Goal: Task Accomplishment & Management: Complete application form

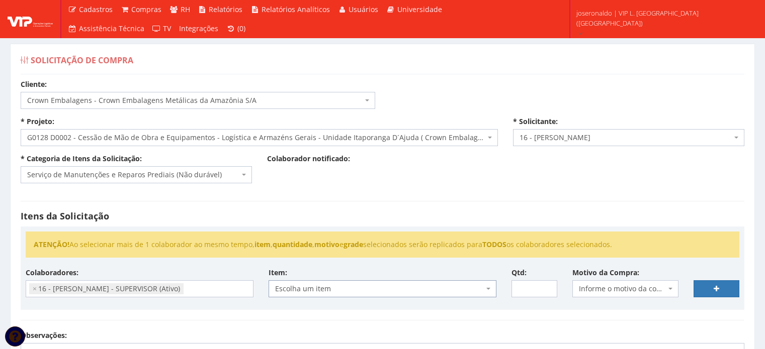
select select "23"
select select "128"
select select "1278"
select select "29"
select select "1278"
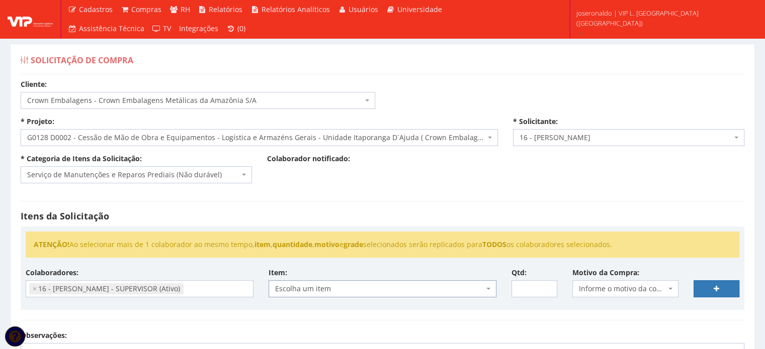
scroll to position [152, 0]
click at [123, 178] on span "Serviço de Manutenções e Reparos Prediais (Não durável)" at bounding box center [133, 175] width 212 height 10
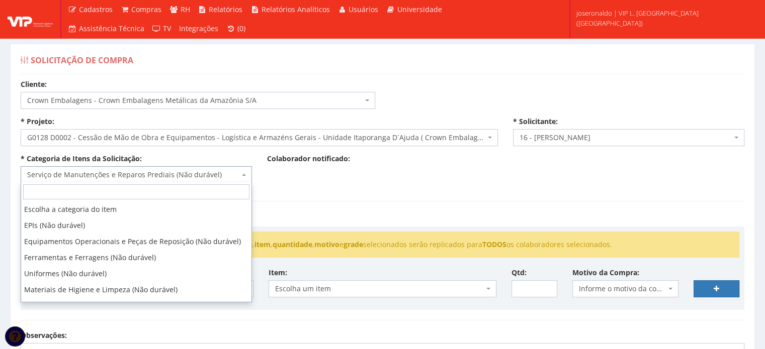
scroll to position [257, 0]
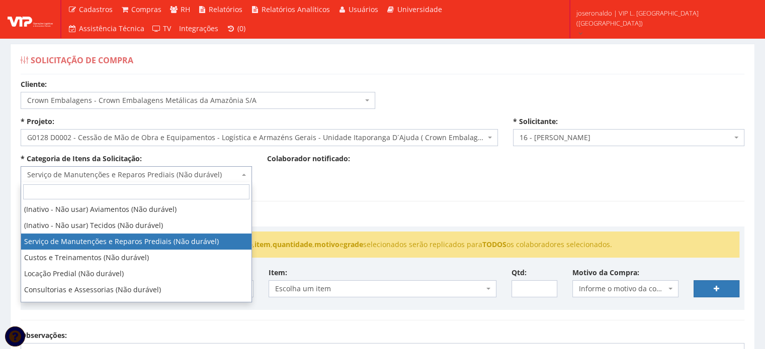
click at [358, 216] on h4 "Itens da Solicitação" at bounding box center [382, 217] width 723 height 10
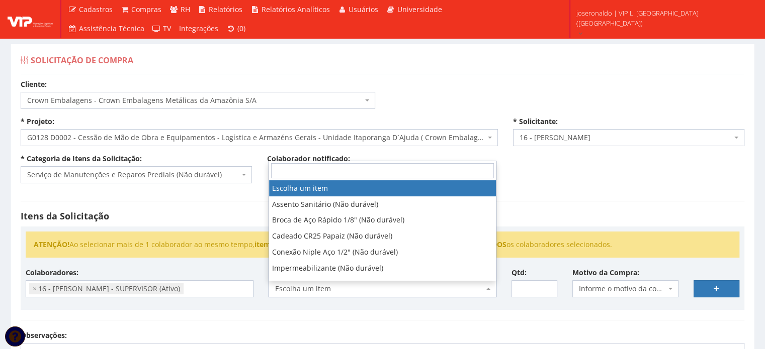
click at [309, 284] on span "Escolha um item" at bounding box center [379, 289] width 209 height 10
type input "c"
click at [111, 175] on span "Serviço de Manutenções e Reparos Prediais (Não durável)" at bounding box center [133, 175] width 212 height 10
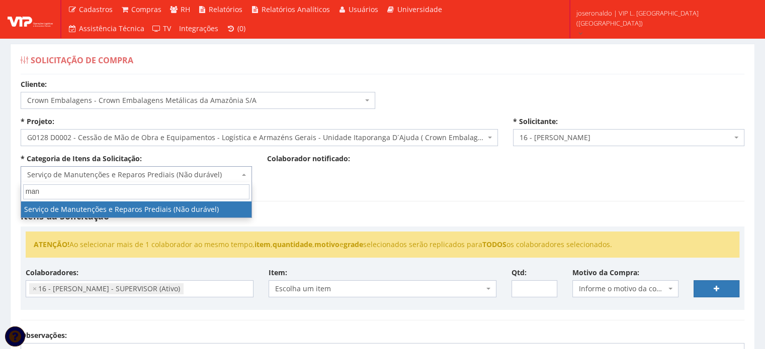
scroll to position [0, 0]
type input "manu"
drag, startPoint x: 95, startPoint y: 208, endPoint x: 105, endPoint y: 205, distance: 10.4
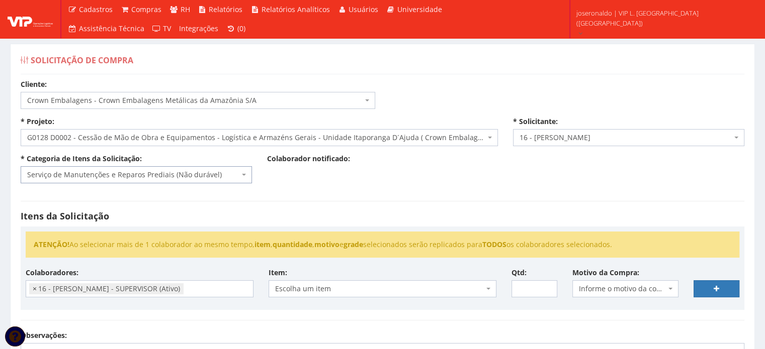
click at [33, 289] on span "×" at bounding box center [35, 289] width 4 height 10
select select
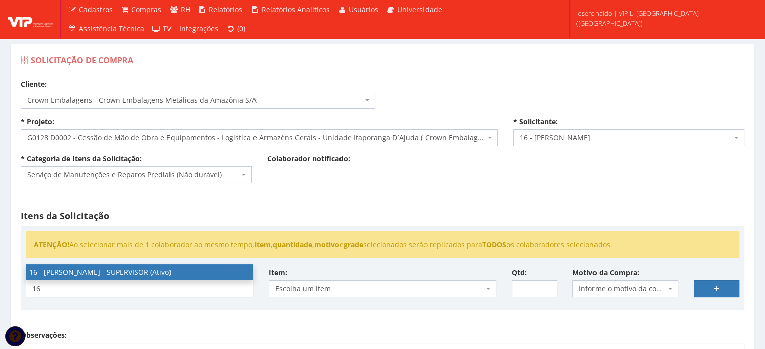
type input "16"
select select "1278"
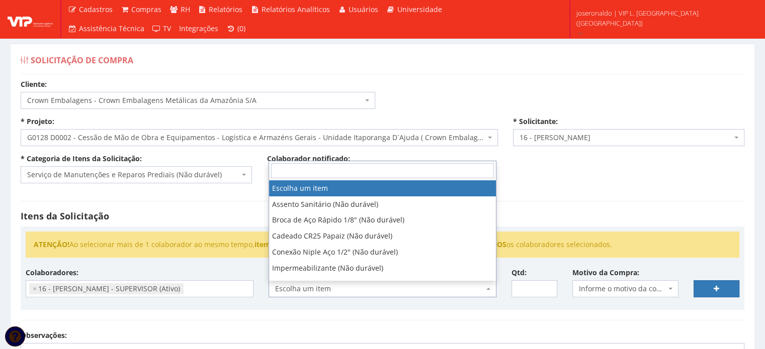
click at [351, 291] on span "Escolha um item" at bounding box center [379, 289] width 209 height 10
type input "c"
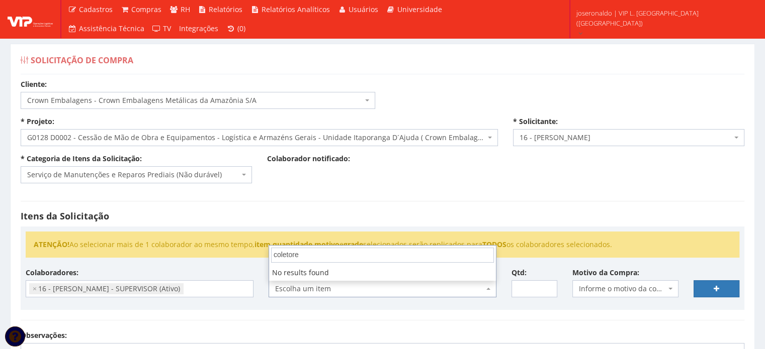
type input "coletores"
click at [566, 175] on div "Cliente: Selecione um cliente Cervejaria Ambev - Ambev S.A Crown Embalagens - C…" at bounding box center [382, 302] width 738 height 447
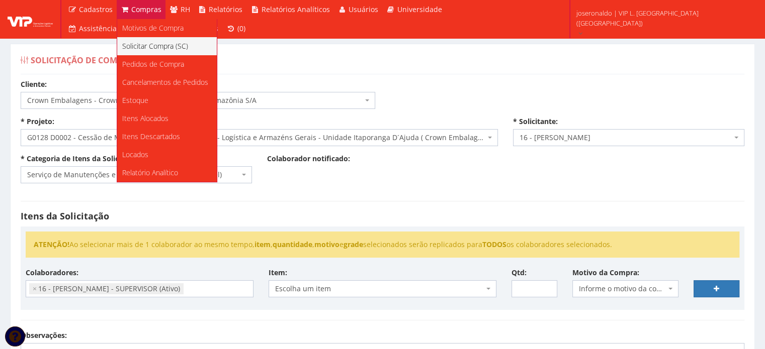
click at [150, 46] on span "Solicitar Compra (SC)" at bounding box center [155, 46] width 66 height 10
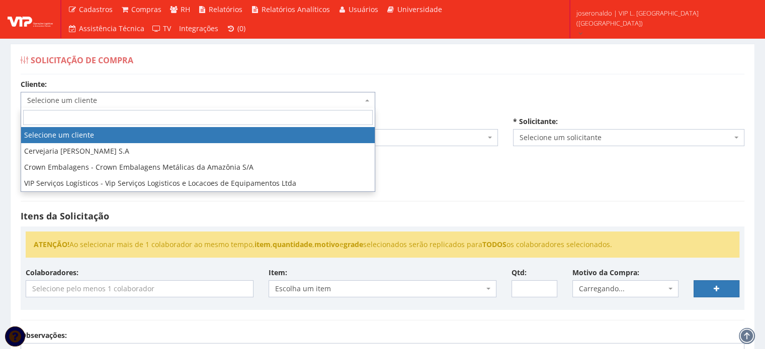
click at [135, 104] on span "Selecione um cliente" at bounding box center [194, 101] width 335 height 10
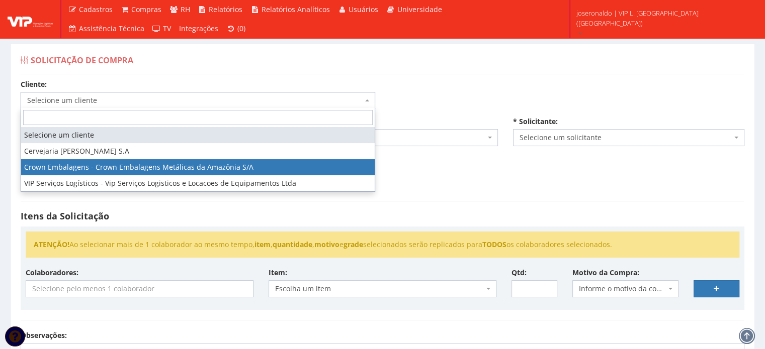
select select "23"
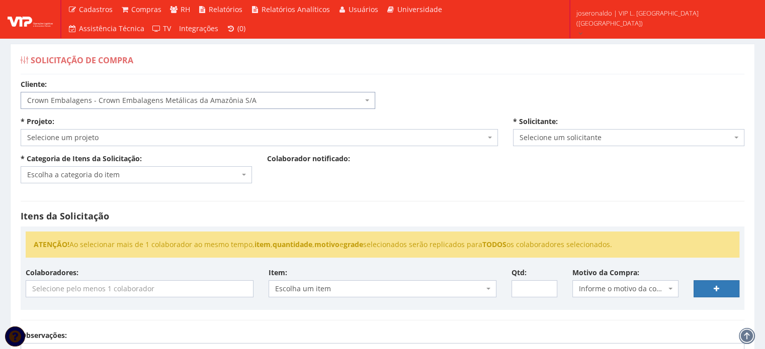
click at [119, 134] on span "Selecione um projeto" at bounding box center [256, 138] width 458 height 10
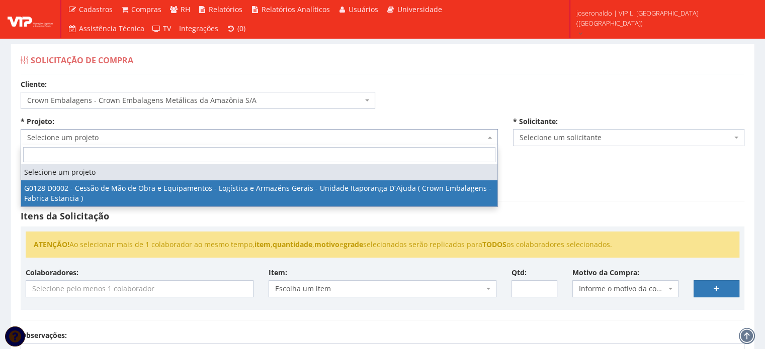
select select "128"
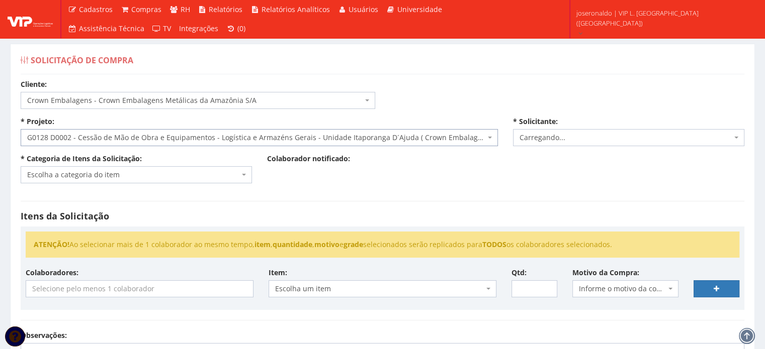
select select "1278"
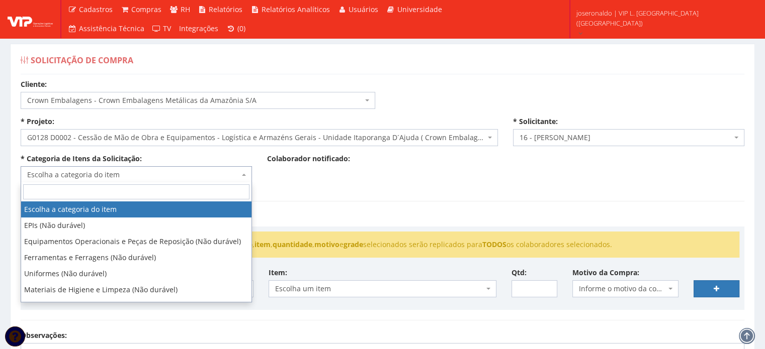
click at [97, 177] on span "Escolha a categoria do item" at bounding box center [133, 175] width 212 height 10
type input "man"
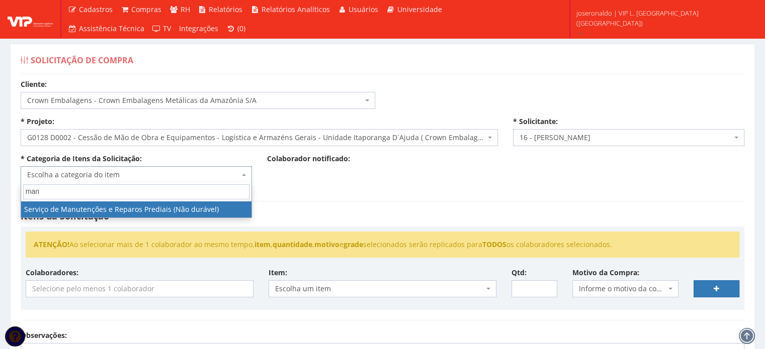
select select "29"
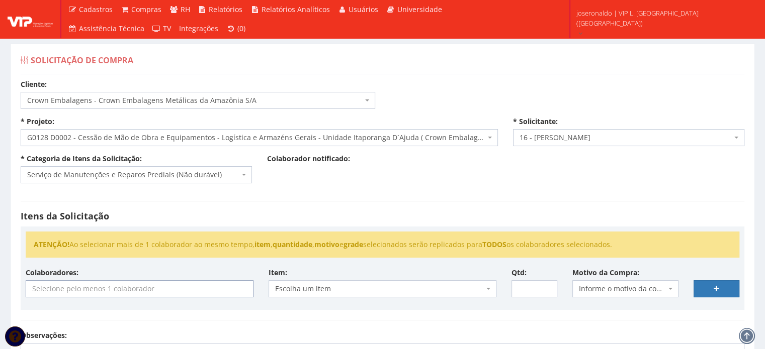
click at [128, 290] on input "search" at bounding box center [139, 289] width 227 height 16
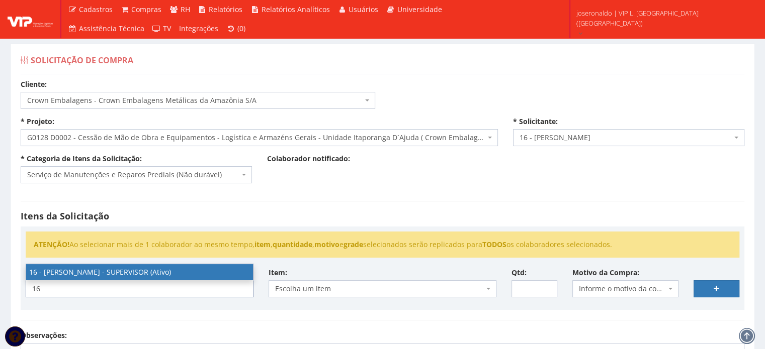
type input "16"
select select "1278"
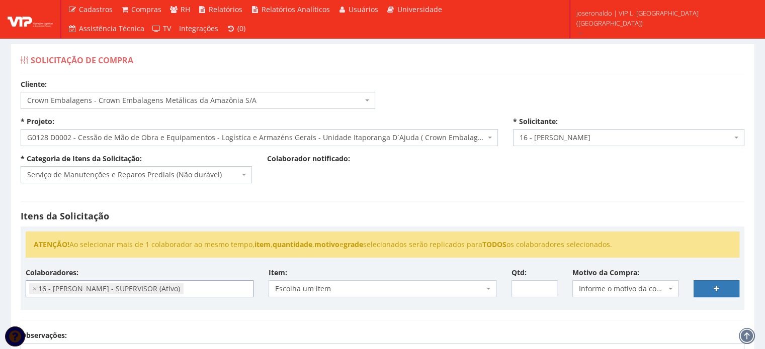
click at [298, 284] on span "Escolha um item" at bounding box center [379, 289] width 209 height 10
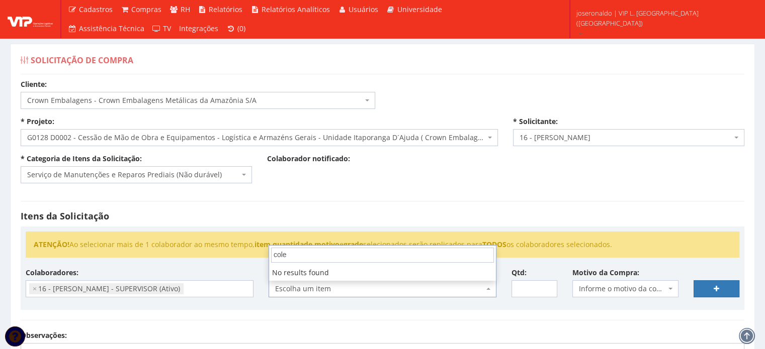
type input "cole"
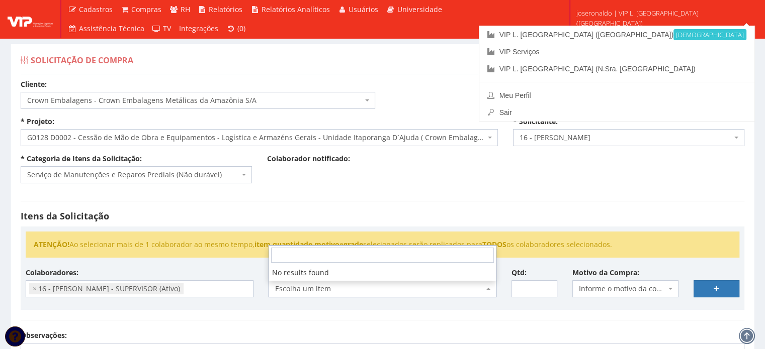
click at [678, 18] on span "joseronaldo | VIP L. [GEOGRAPHIC_DATA] ([GEOGRAPHIC_DATA])" at bounding box center [663, 18] width 175 height 20
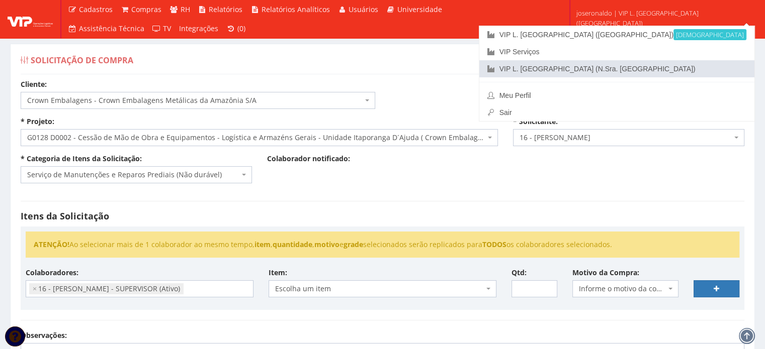
click at [669, 62] on link "VIP L. [GEOGRAPHIC_DATA] (N.Sra. [GEOGRAPHIC_DATA])" at bounding box center [616, 68] width 275 height 17
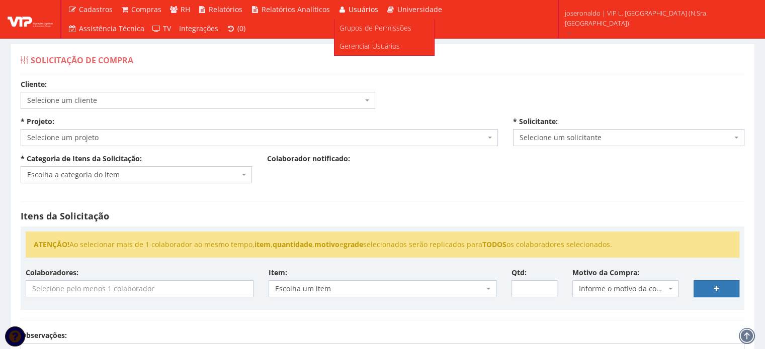
click at [357, 16] on link "Usuários" at bounding box center [358, 9] width 49 height 19
click at [356, 28] on span "Grupos de Permissões" at bounding box center [375, 28] width 72 height 10
